Goal: Transaction & Acquisition: Book appointment/travel/reservation

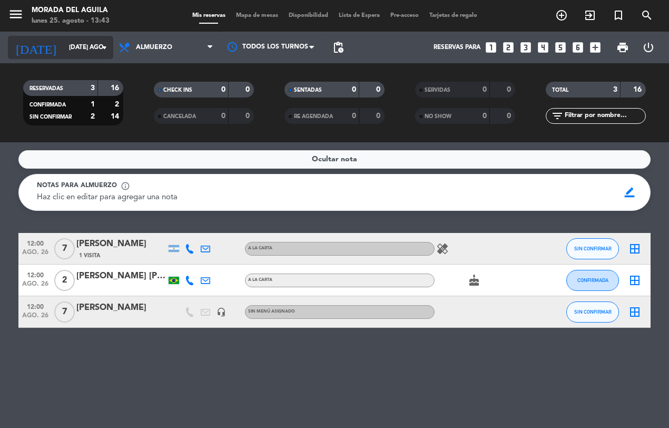
click at [106, 48] on icon "arrow_drop_down" at bounding box center [104, 47] width 13 height 13
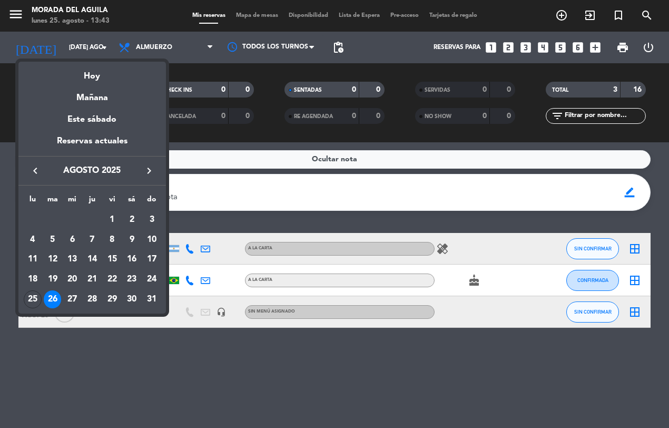
click at [104, 48] on div at bounding box center [334, 214] width 669 height 428
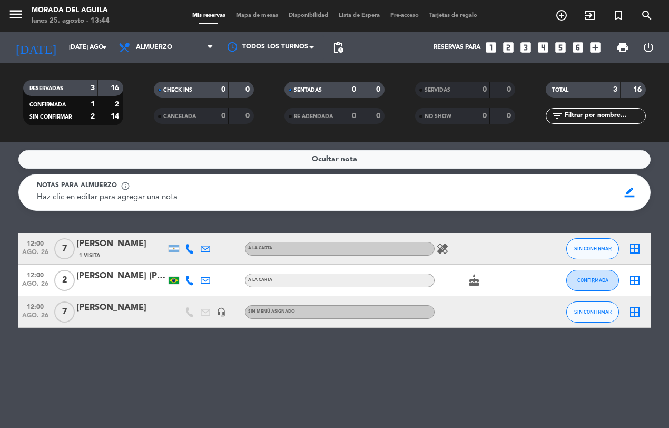
click at [506, 45] on icon "looks_two" at bounding box center [509, 48] width 14 height 14
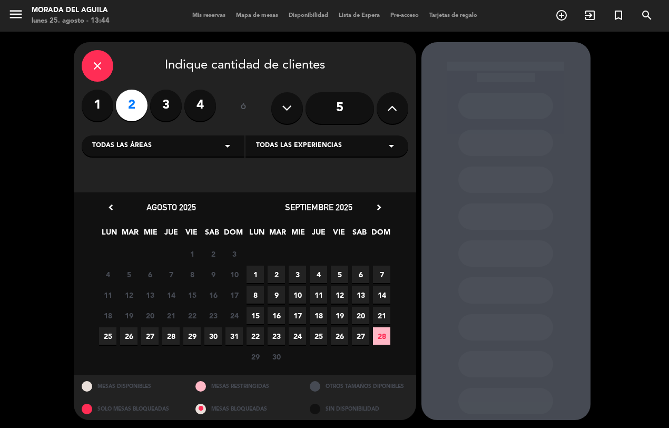
click at [129, 337] on span "26" at bounding box center [128, 335] width 17 height 17
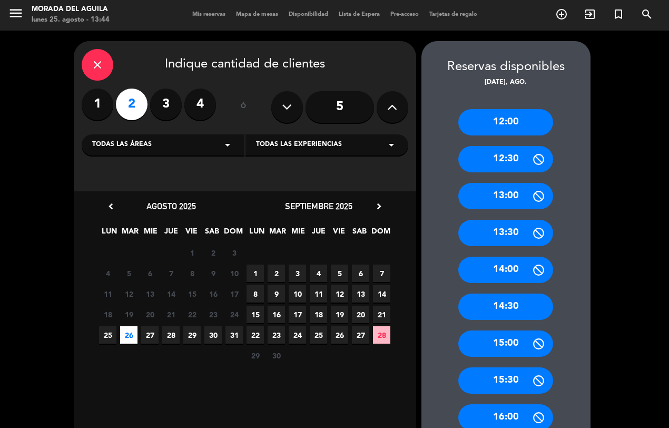
click at [507, 304] on div "14:30" at bounding box center [505, 307] width 95 height 26
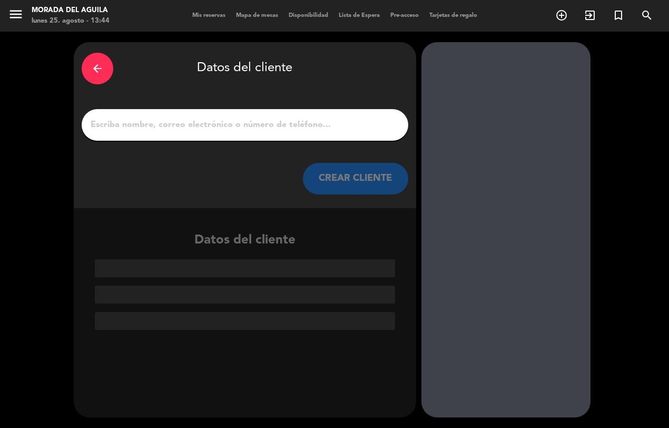
click at [103, 124] on input "1" at bounding box center [245, 125] width 311 height 15
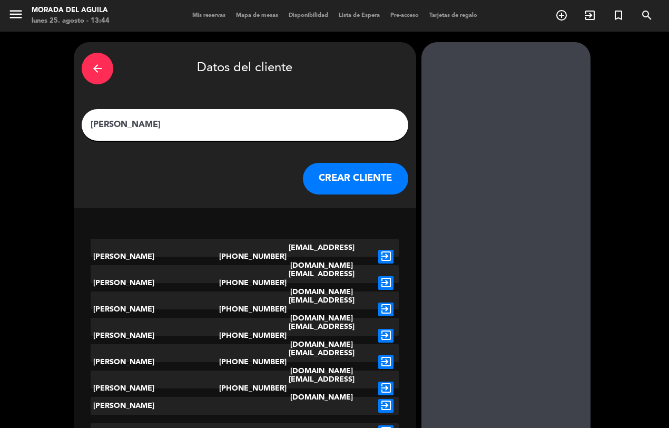
type input "[PERSON_NAME]"
click at [376, 169] on button "CREAR CLIENTE" at bounding box center [355, 179] width 105 height 32
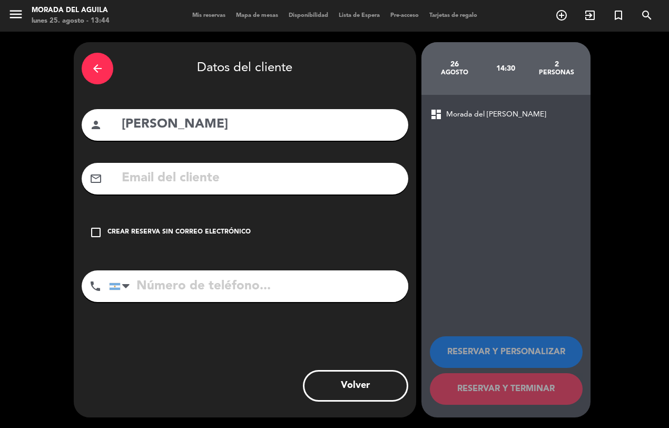
click at [91, 232] on icon "check_box_outline_blank" at bounding box center [96, 232] width 13 height 13
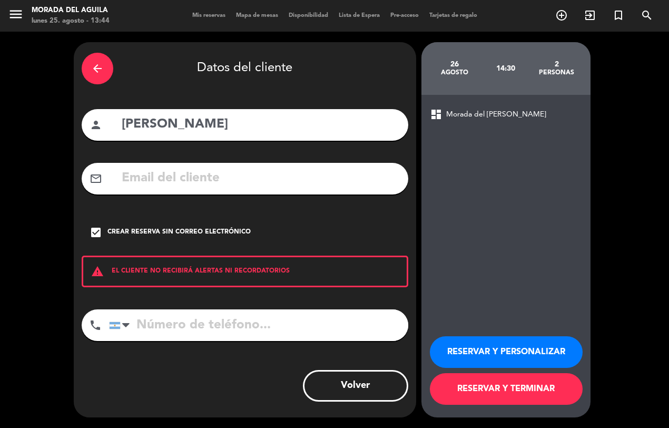
click at [512, 386] on button "RESERVAR Y TERMINAR" at bounding box center [506, 389] width 153 height 32
